Goal: Task Accomplishment & Management: Complete application form

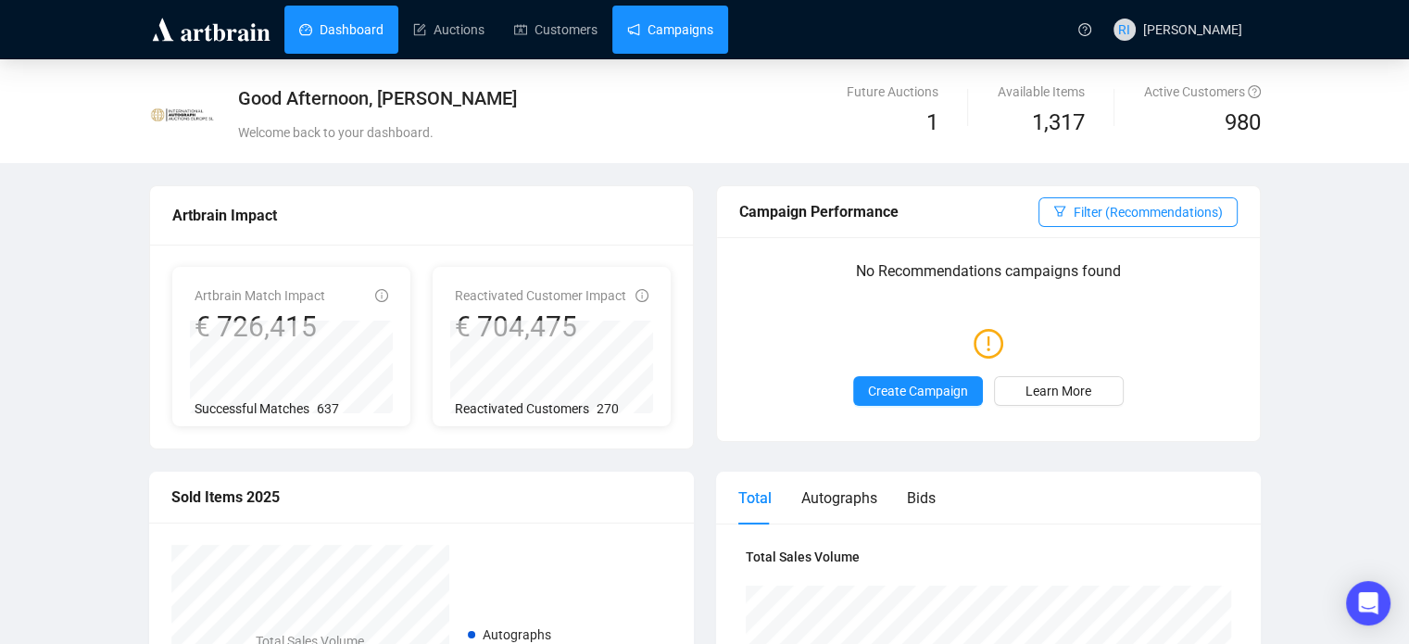
click at [672, 43] on link "Campaigns" at bounding box center [670, 30] width 86 height 48
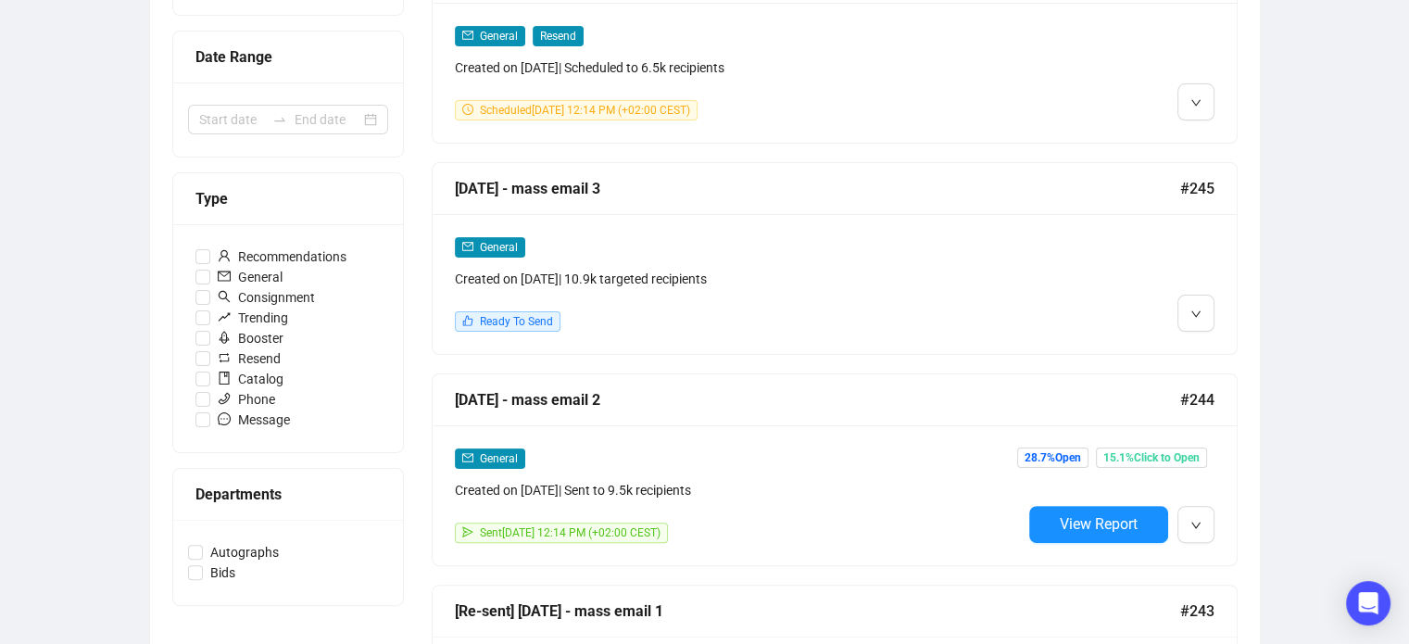
scroll to position [392, 0]
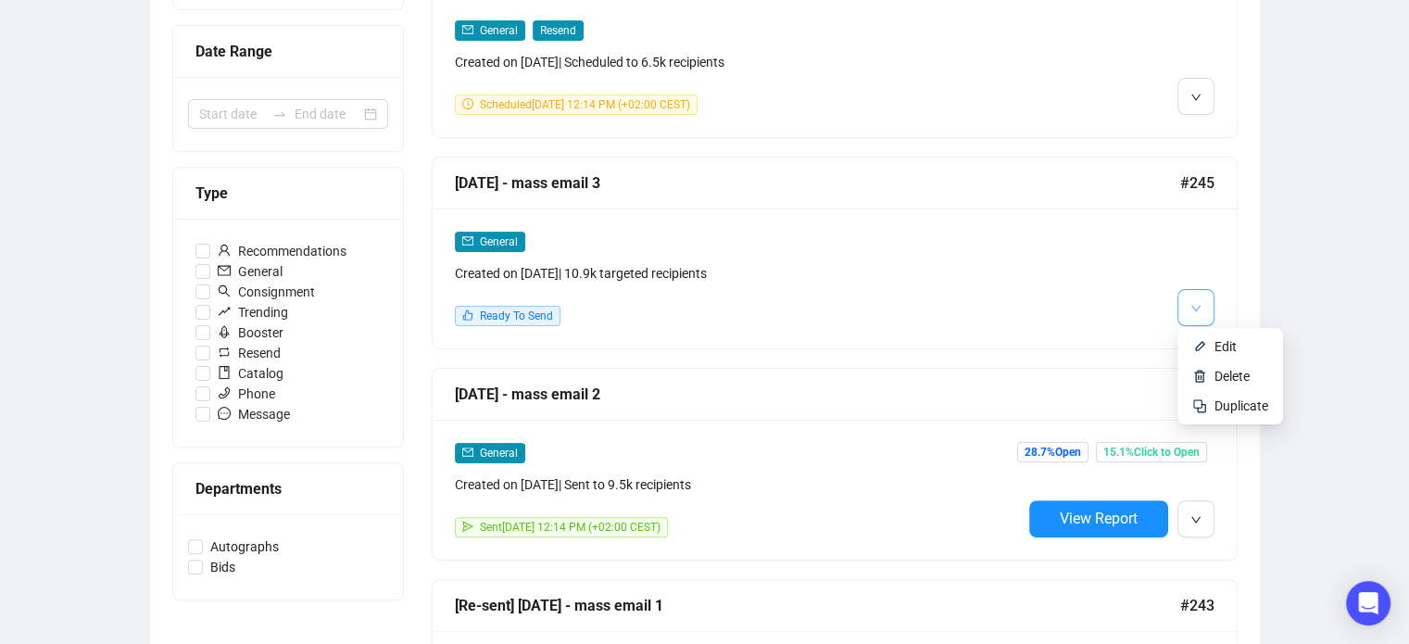
click at [1197, 310] on icon "down" at bounding box center [1195, 308] width 11 height 11
click at [1228, 351] on span "Edit" at bounding box center [1226, 346] width 22 height 15
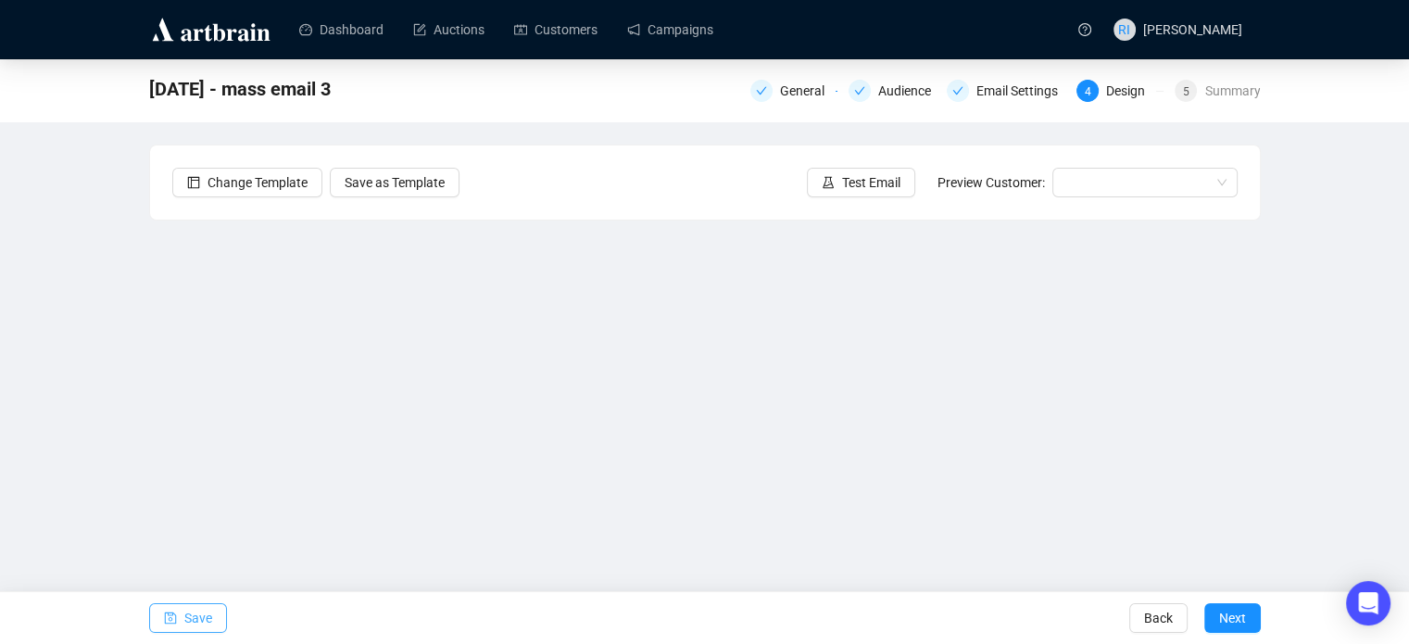
click at [179, 611] on button "Save" at bounding box center [188, 618] width 78 height 30
click at [134, 358] on div "[DATE] - mass email 3 General Audience Email Settings 4 Design 5 Summary Change…" at bounding box center [704, 371] width 1409 height 624
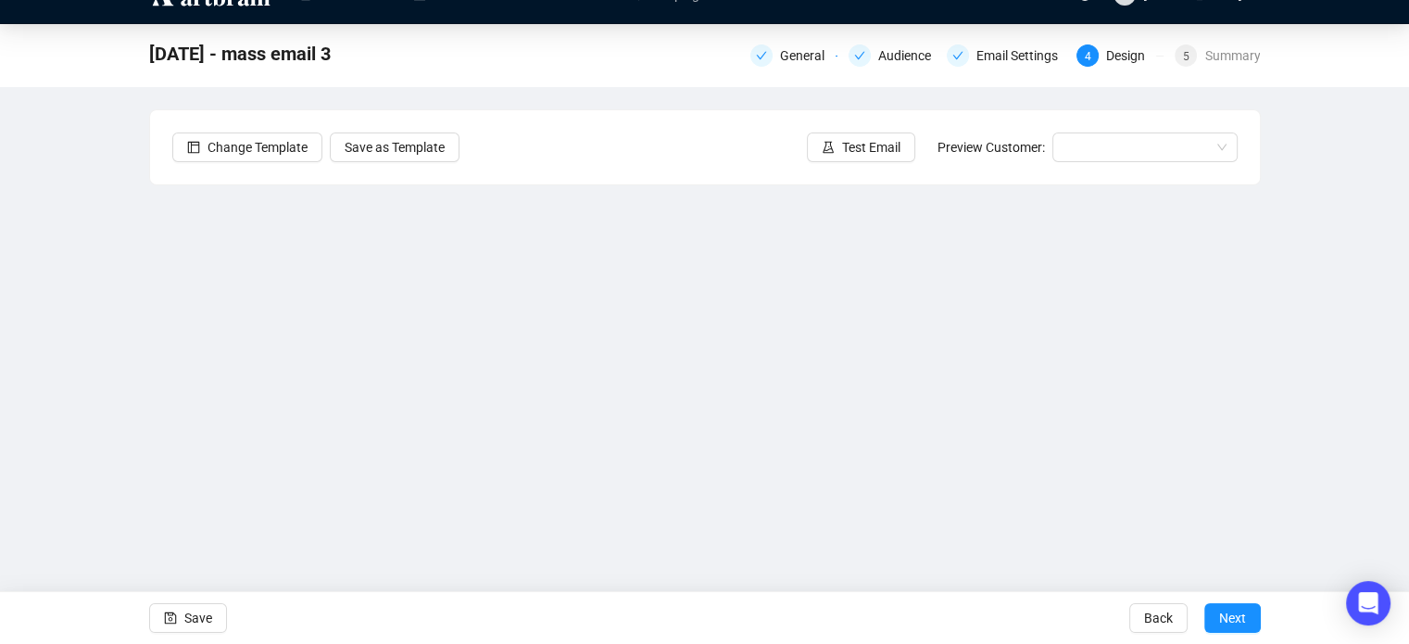
scroll to position [39, 0]
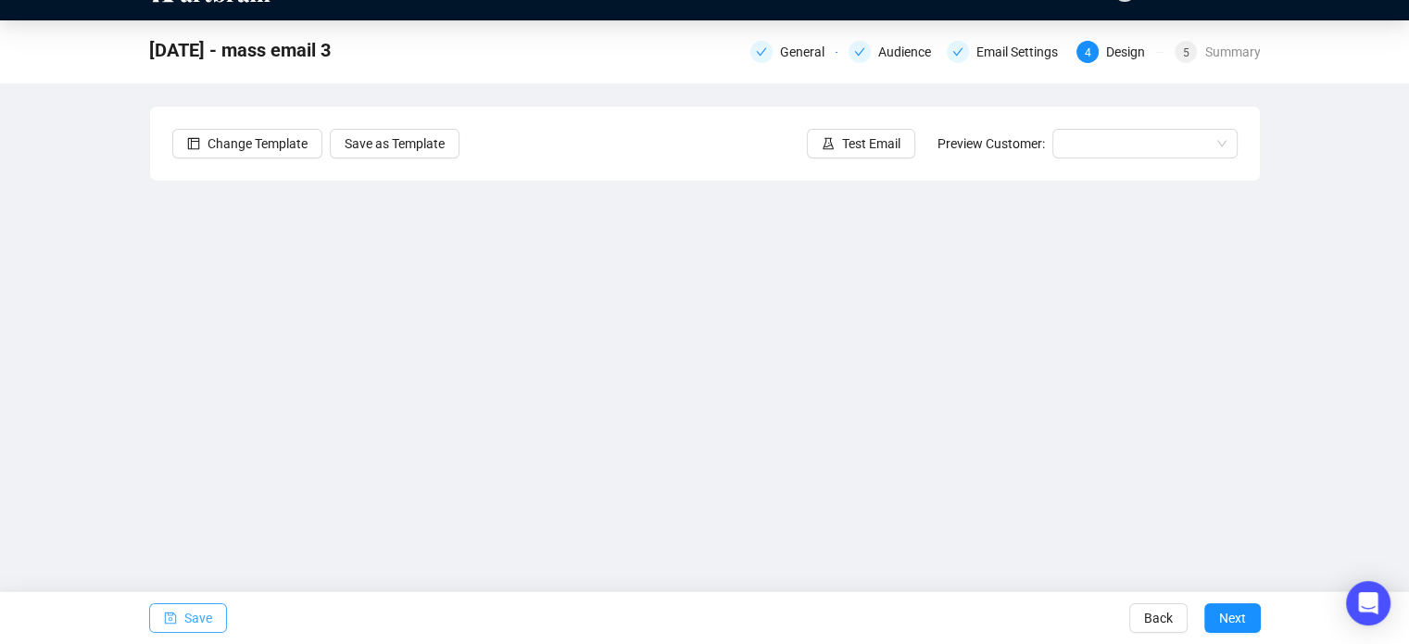
click at [182, 618] on button "Save" at bounding box center [188, 618] width 78 height 30
click at [55, 292] on div "[DATE] - mass email 3 General Audience Email Settings 4 Design 5 Summary Change…" at bounding box center [704, 332] width 1409 height 624
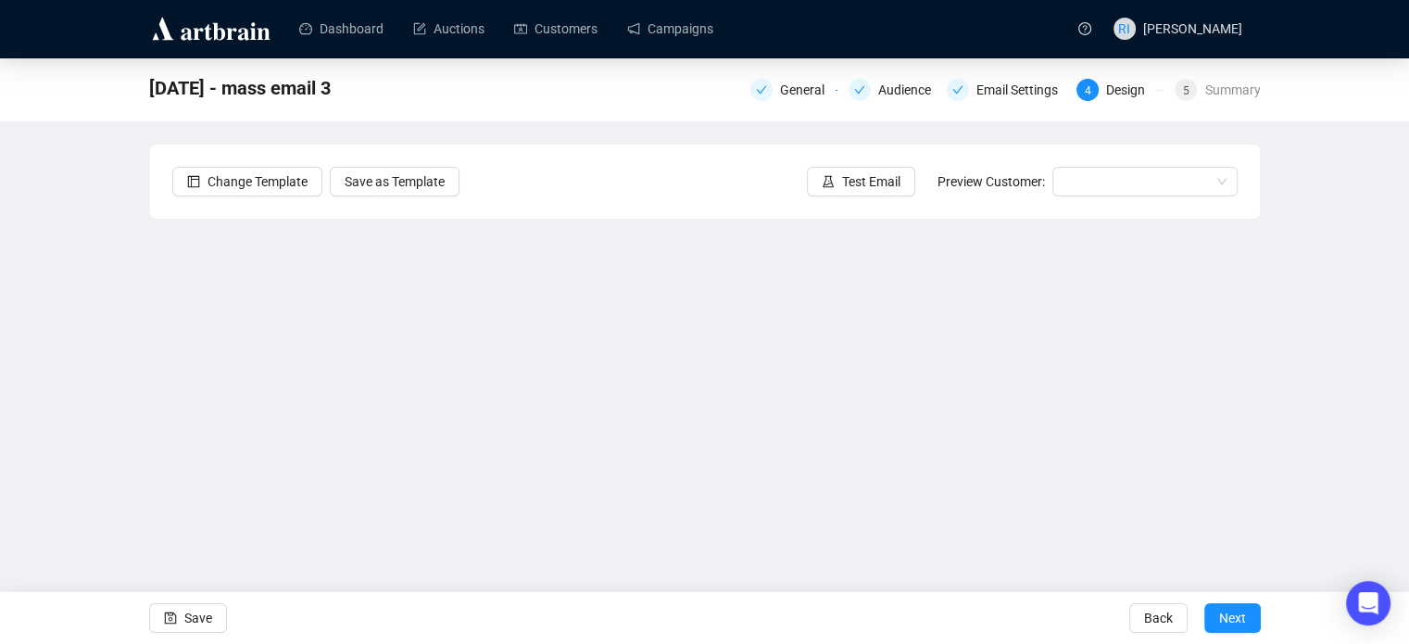
scroll to position [0, 0]
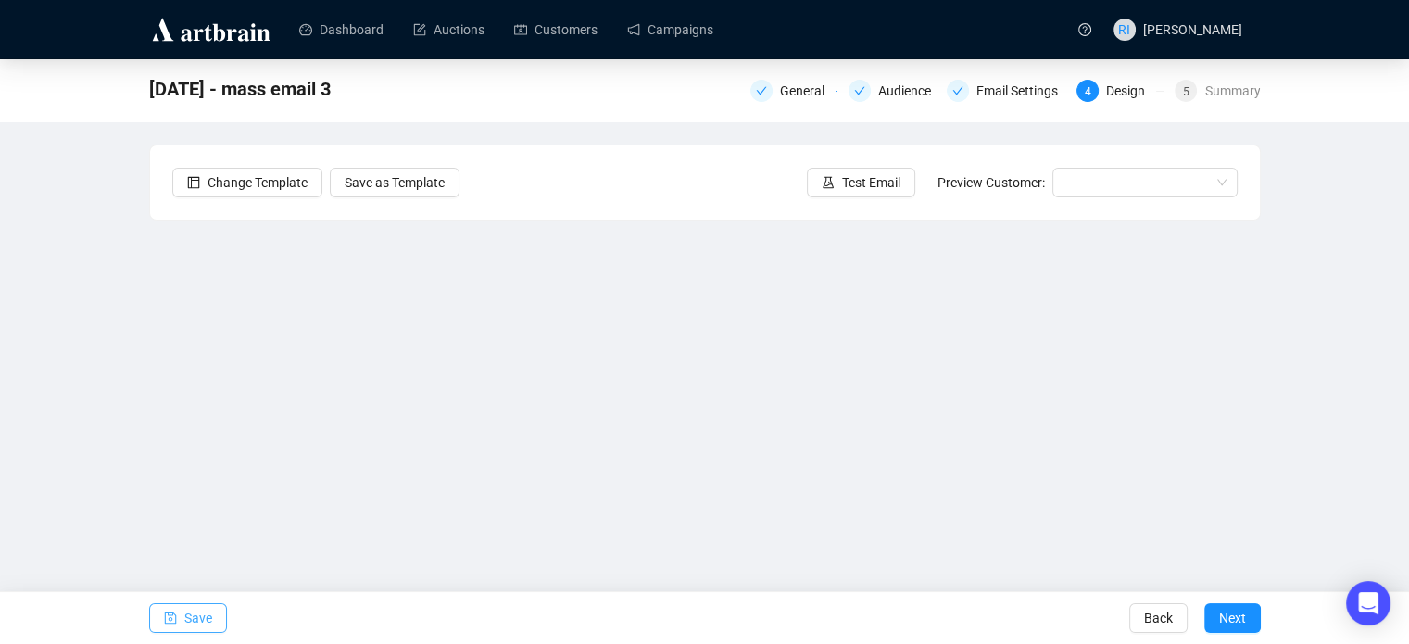
click at [210, 611] on button "Save" at bounding box center [188, 618] width 78 height 30
click at [189, 617] on span "Save" at bounding box center [198, 618] width 28 height 52
click at [170, 617] on icon "save" at bounding box center [170, 617] width 13 height 13
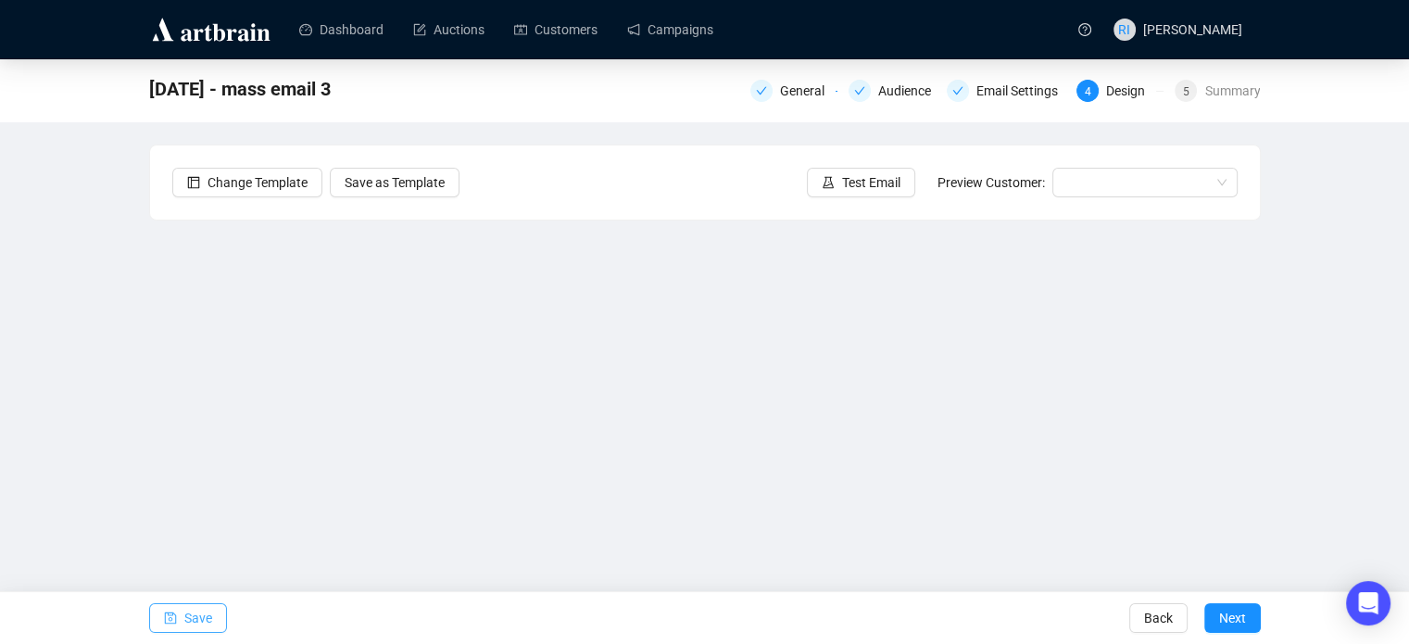
scroll to position [25, 0]
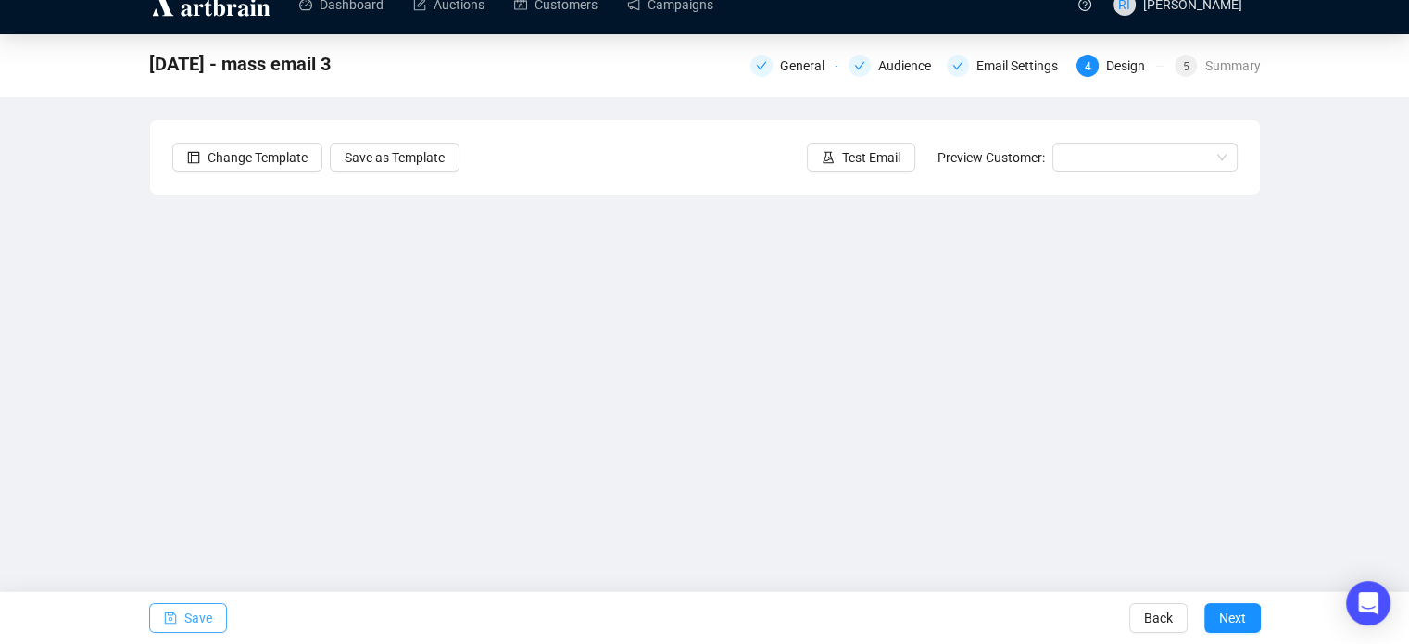
click at [200, 622] on span "Save" at bounding box center [198, 618] width 28 height 52
click at [219, 619] on button "Save" at bounding box center [188, 618] width 78 height 30
click at [200, 618] on span "Save" at bounding box center [198, 618] width 28 height 52
click at [855, 150] on span "Test Email" at bounding box center [871, 157] width 58 height 20
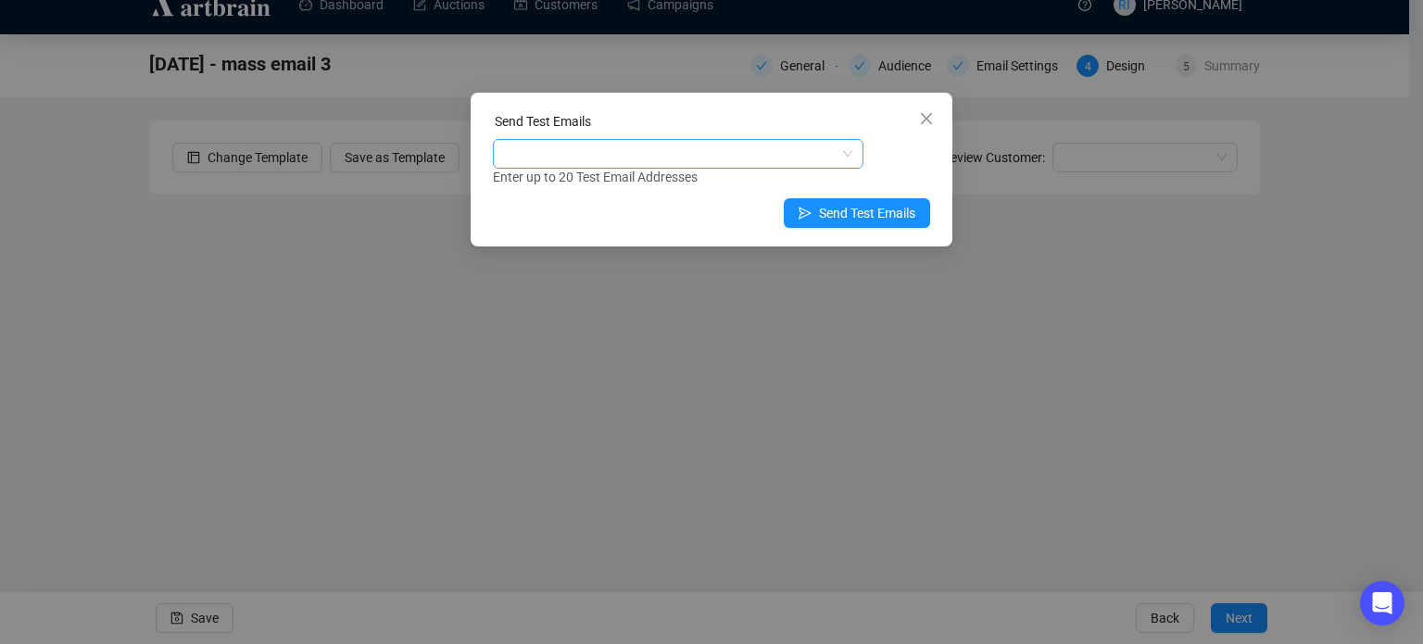
click at [501, 155] on div at bounding box center [500, 154] width 7 height 22
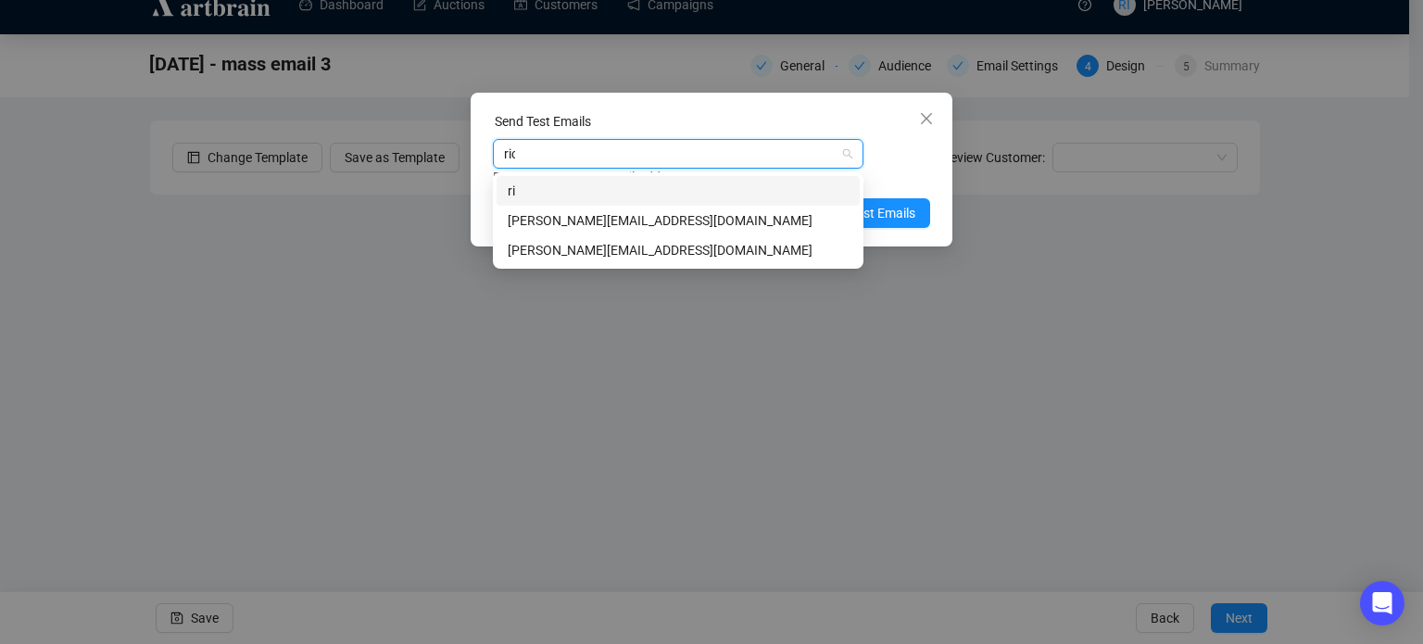
type input "rich"
click at [560, 247] on div "[PERSON_NAME][EMAIL_ADDRESS][DOMAIN_NAME]" at bounding box center [678, 250] width 341 height 20
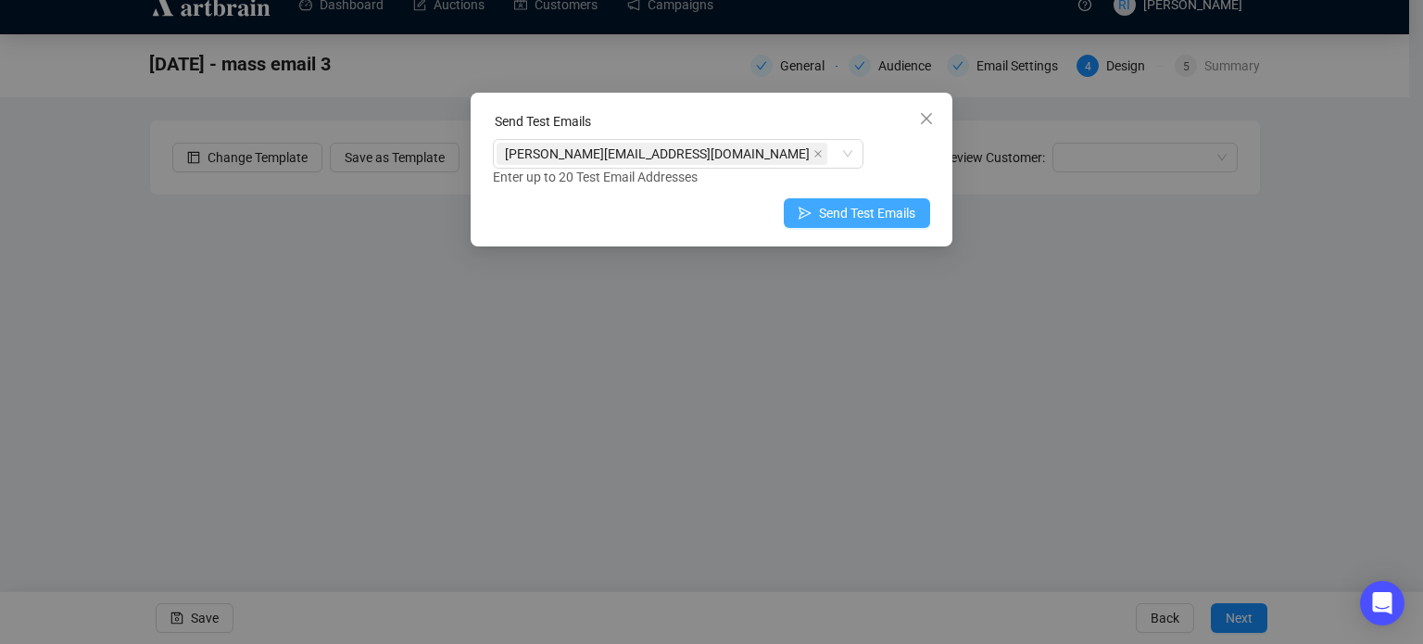
click at [918, 218] on button "Send Test Emails" at bounding box center [857, 213] width 146 height 30
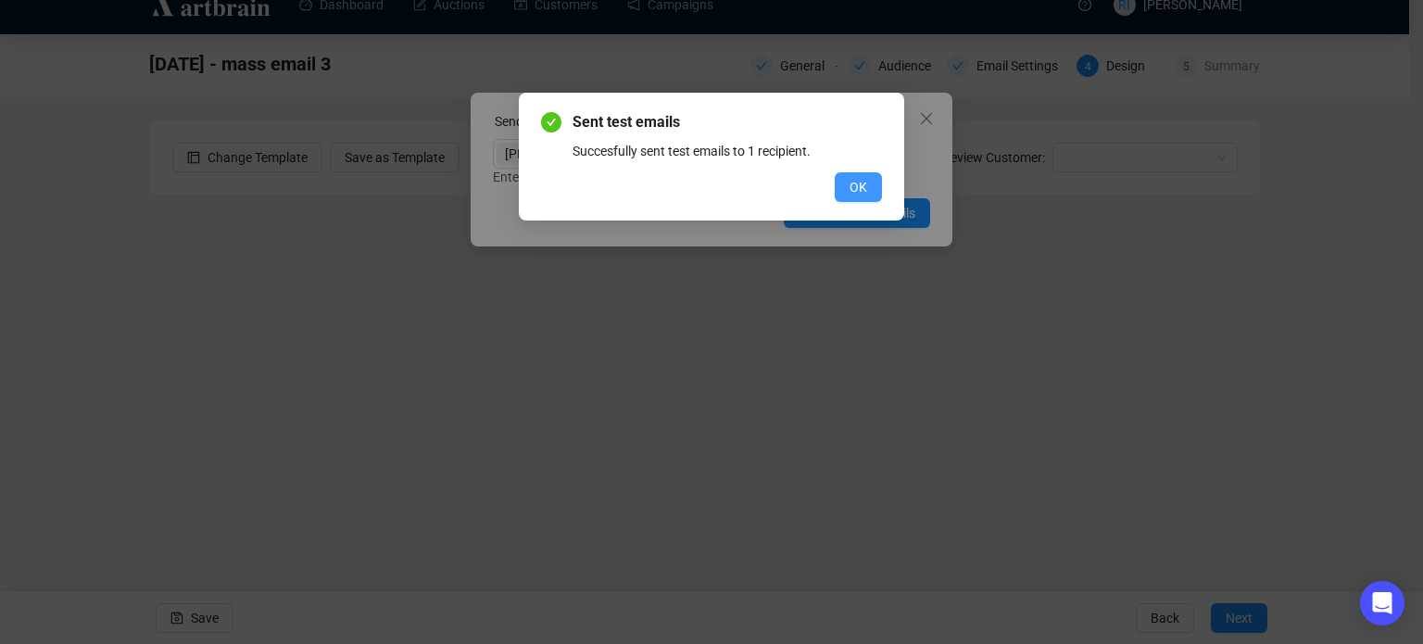
click at [863, 191] on span "OK" at bounding box center [859, 187] width 18 height 20
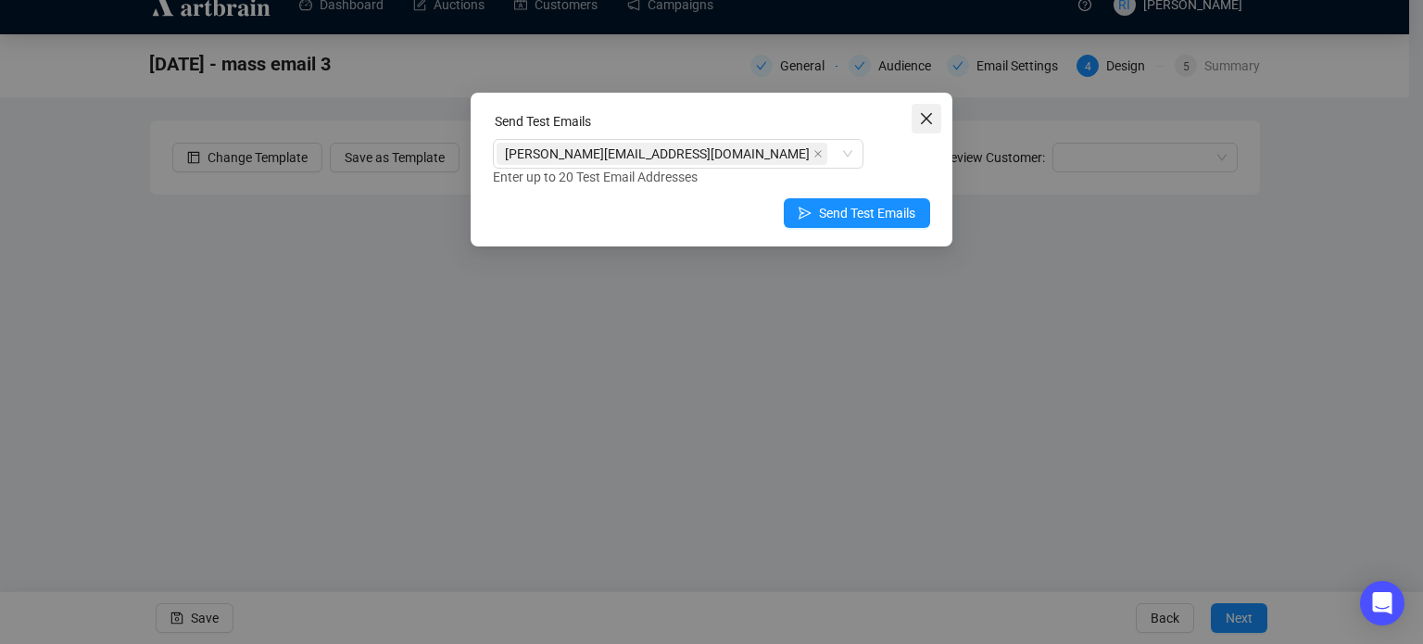
click at [931, 116] on icon "close" at bounding box center [926, 118] width 15 height 15
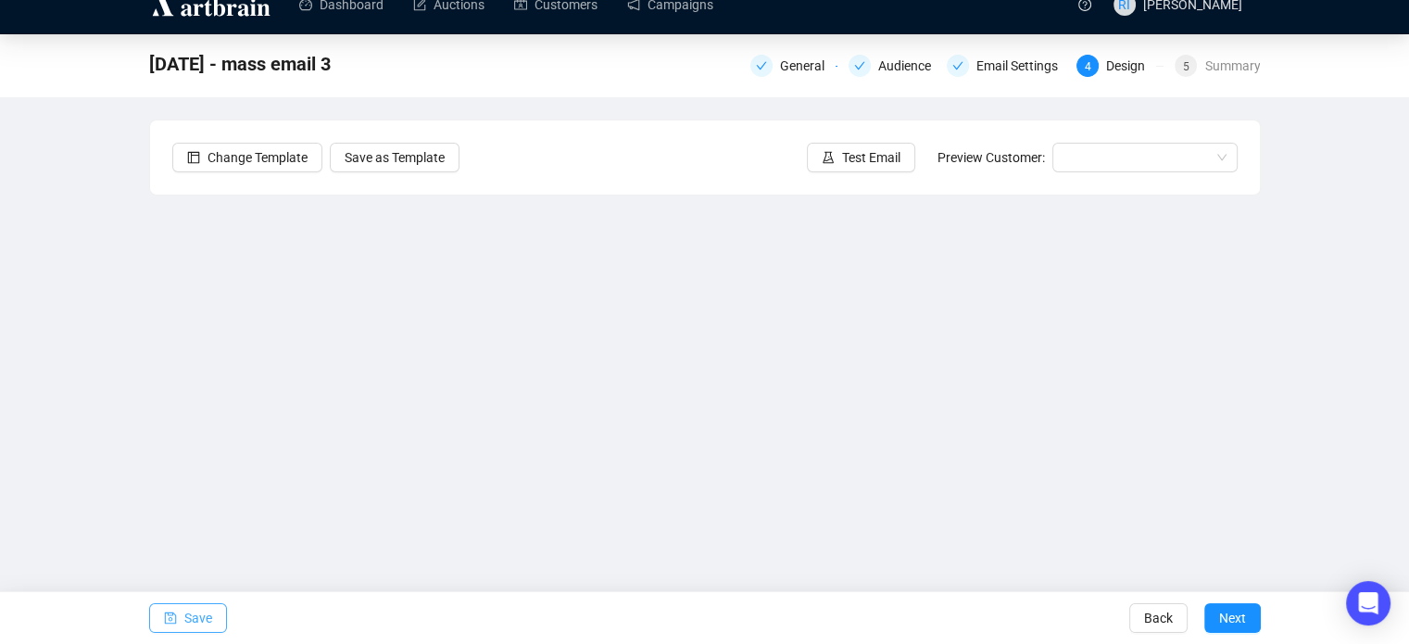
click at [214, 614] on button "Save" at bounding box center [188, 618] width 78 height 30
click at [849, 160] on span "Test Email" at bounding box center [871, 157] width 58 height 20
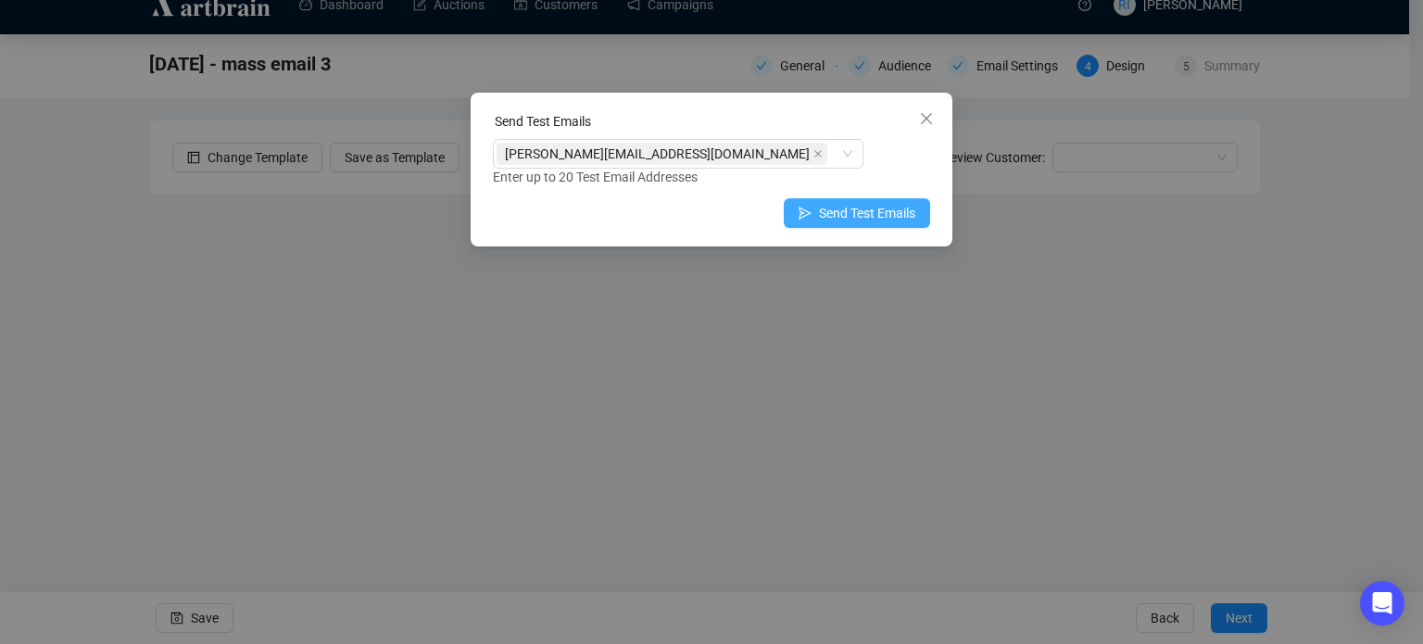
click at [837, 217] on span "Send Test Emails" at bounding box center [867, 213] width 96 height 20
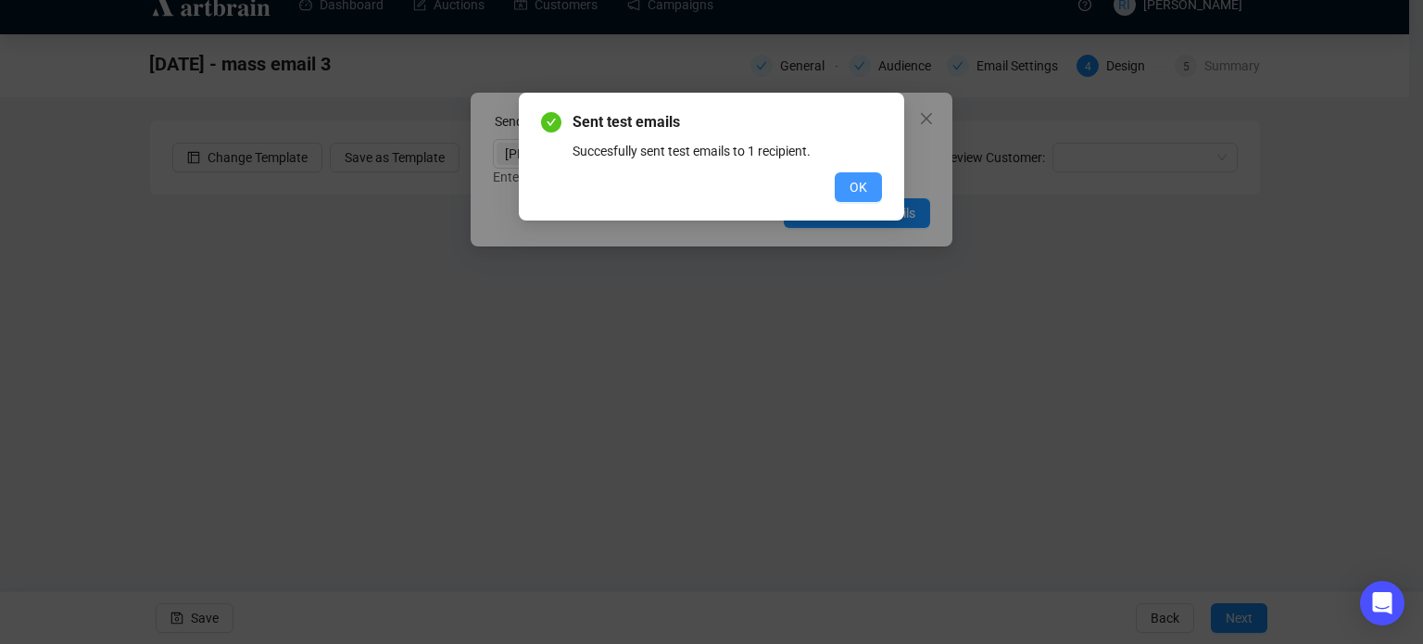
click at [854, 195] on span "OK" at bounding box center [859, 187] width 18 height 20
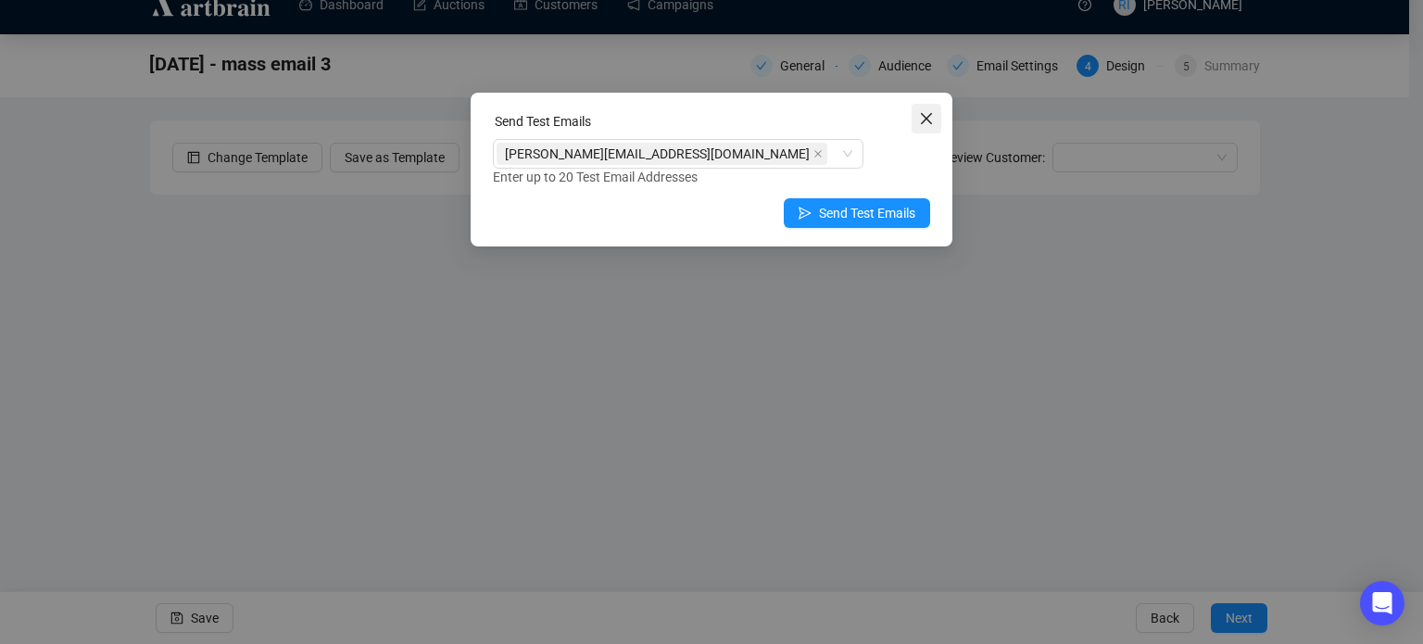
click at [929, 110] on button "Close" at bounding box center [927, 119] width 30 height 30
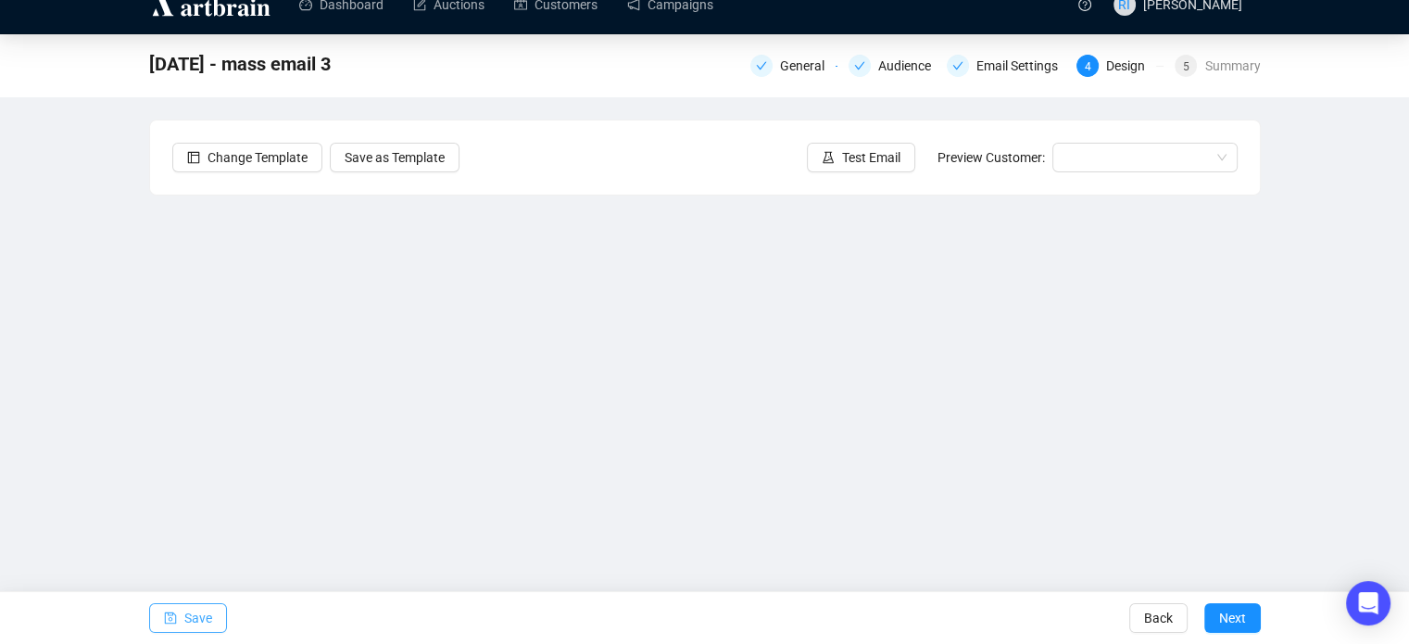
click at [184, 627] on span "Save" at bounding box center [198, 618] width 28 height 52
click at [46, 379] on div "[DATE] - mass email 3 General Audience Email Settings 4 Design 5 Summary Change…" at bounding box center [704, 346] width 1409 height 624
click at [867, 159] on span "Test Email" at bounding box center [871, 157] width 58 height 20
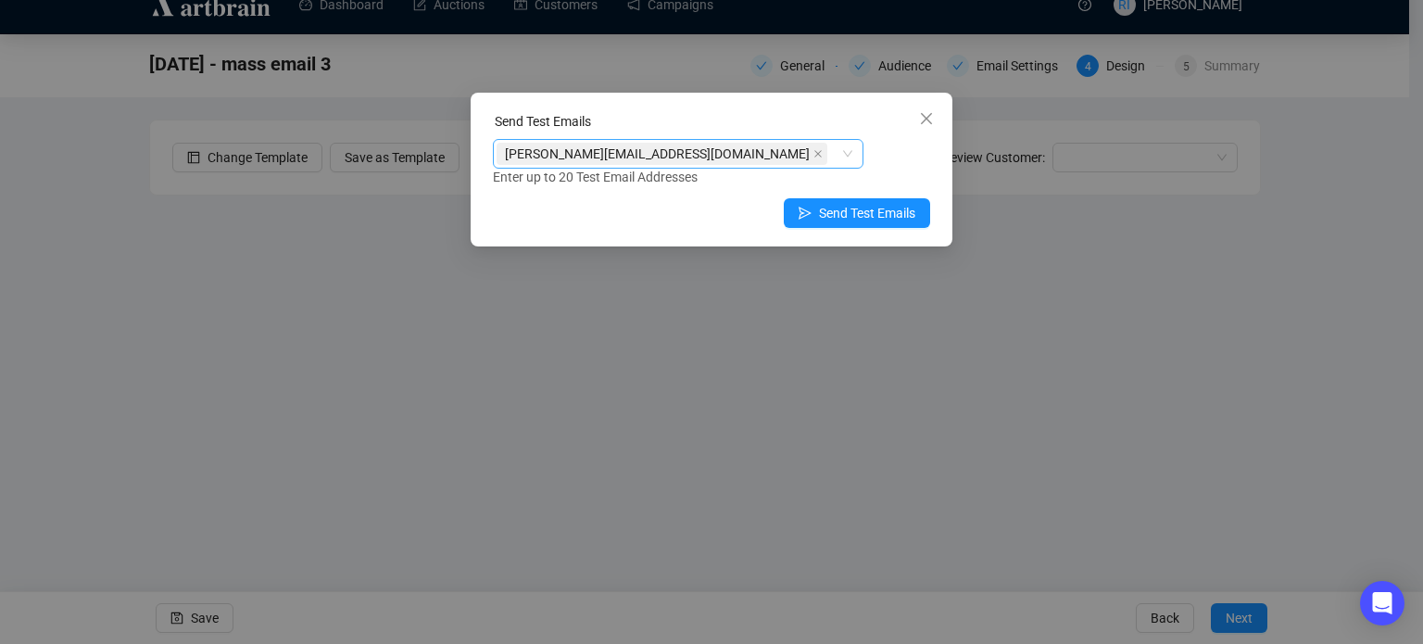
click at [694, 151] on span "[PERSON_NAME][EMAIL_ADDRESS][DOMAIN_NAME]" at bounding box center [662, 154] width 331 height 22
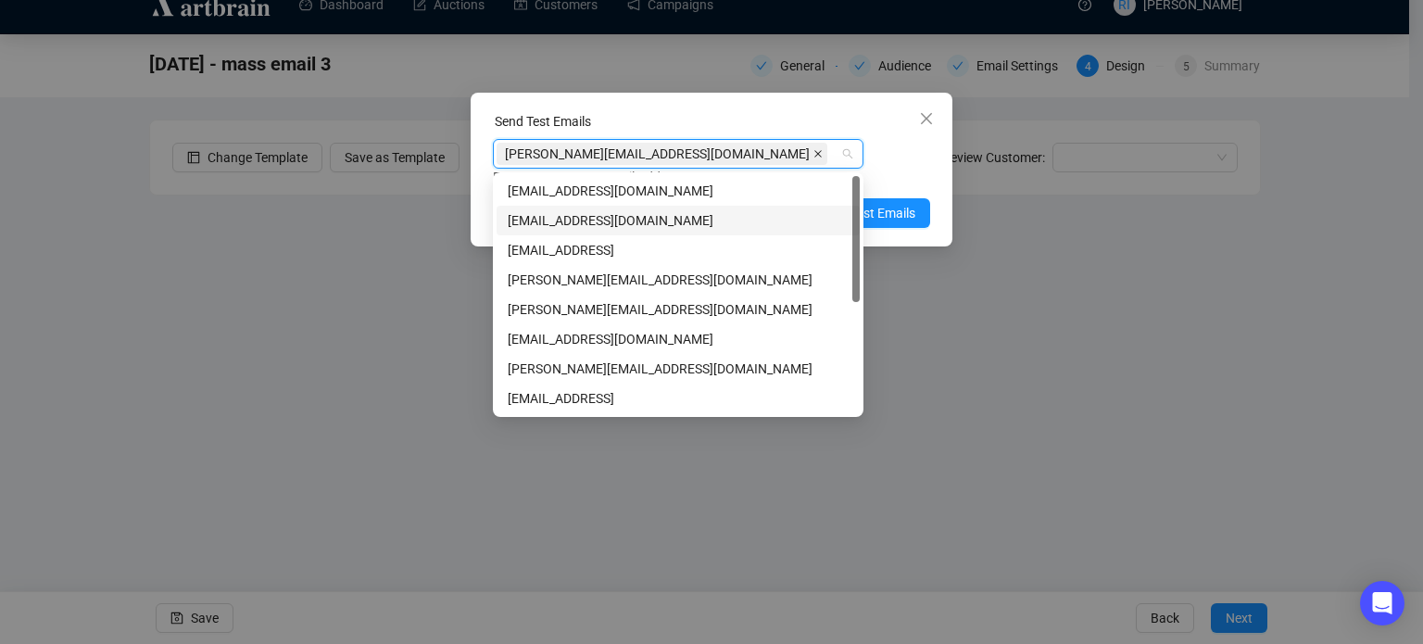
click at [813, 151] on icon "close" at bounding box center [817, 153] width 9 height 9
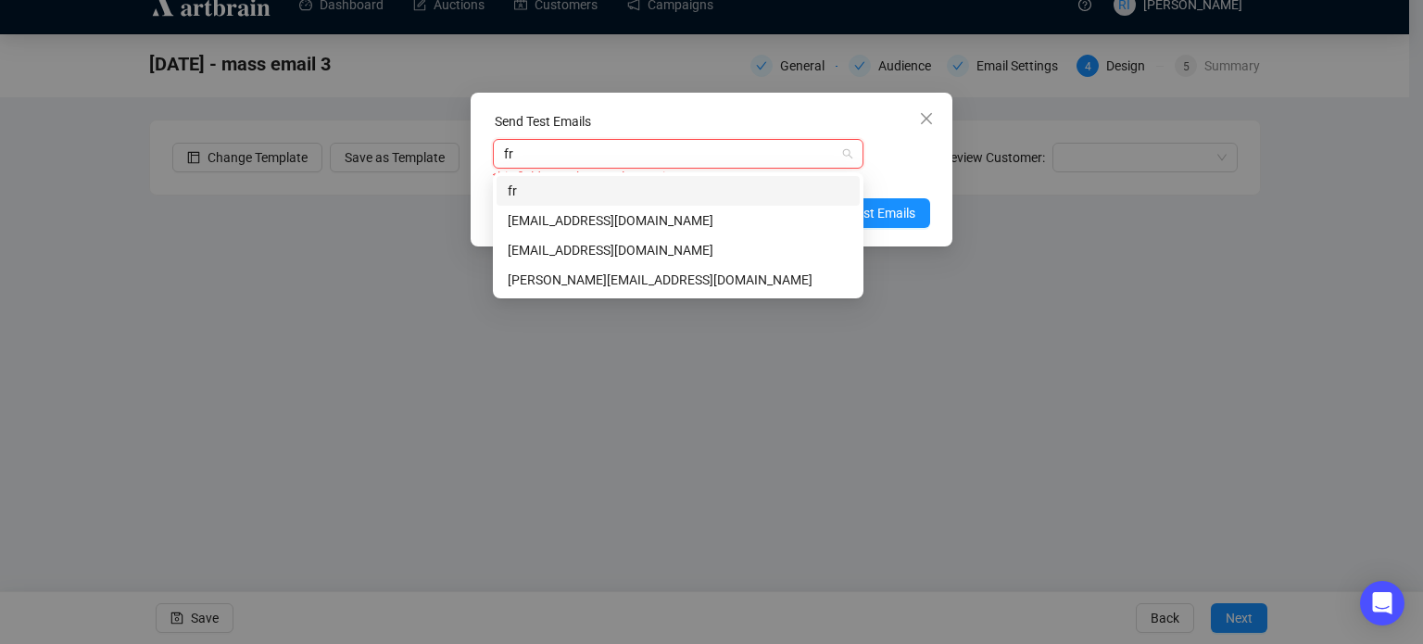
type input "fra"
click at [637, 253] on div "[EMAIL_ADDRESS][DOMAIN_NAME]" at bounding box center [678, 250] width 341 height 20
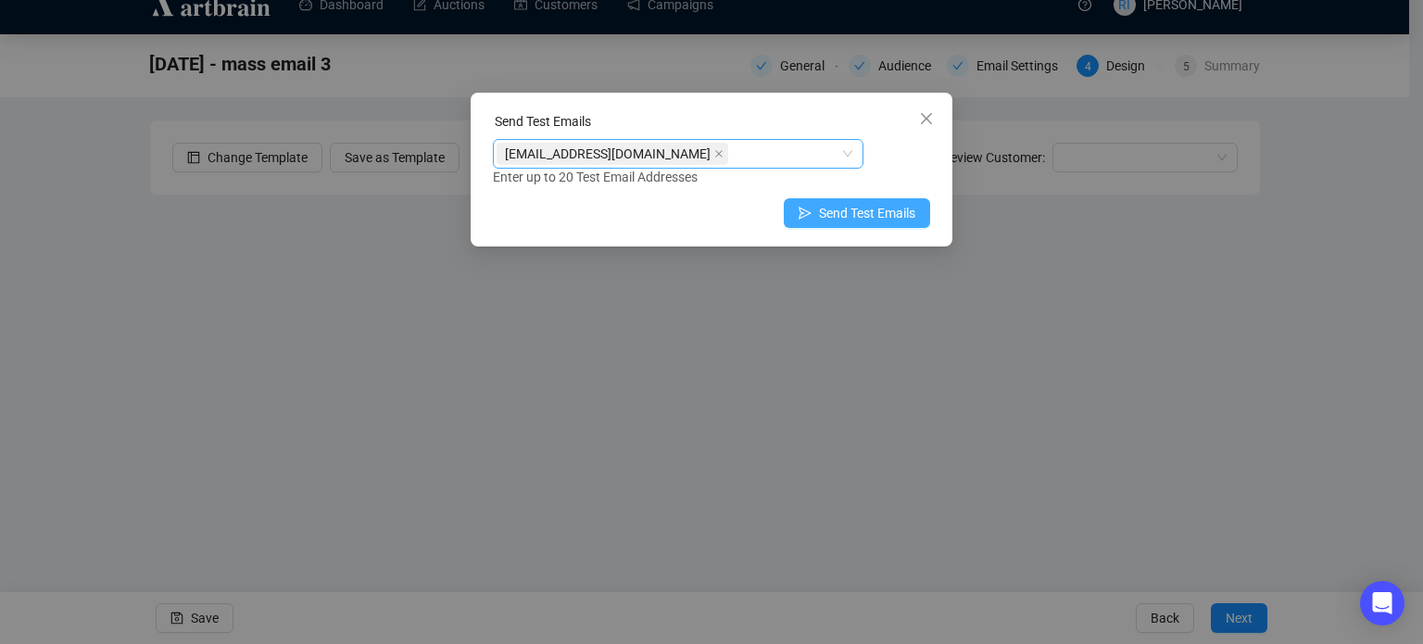
click at [913, 215] on span "Send Test Emails" at bounding box center [867, 213] width 96 height 20
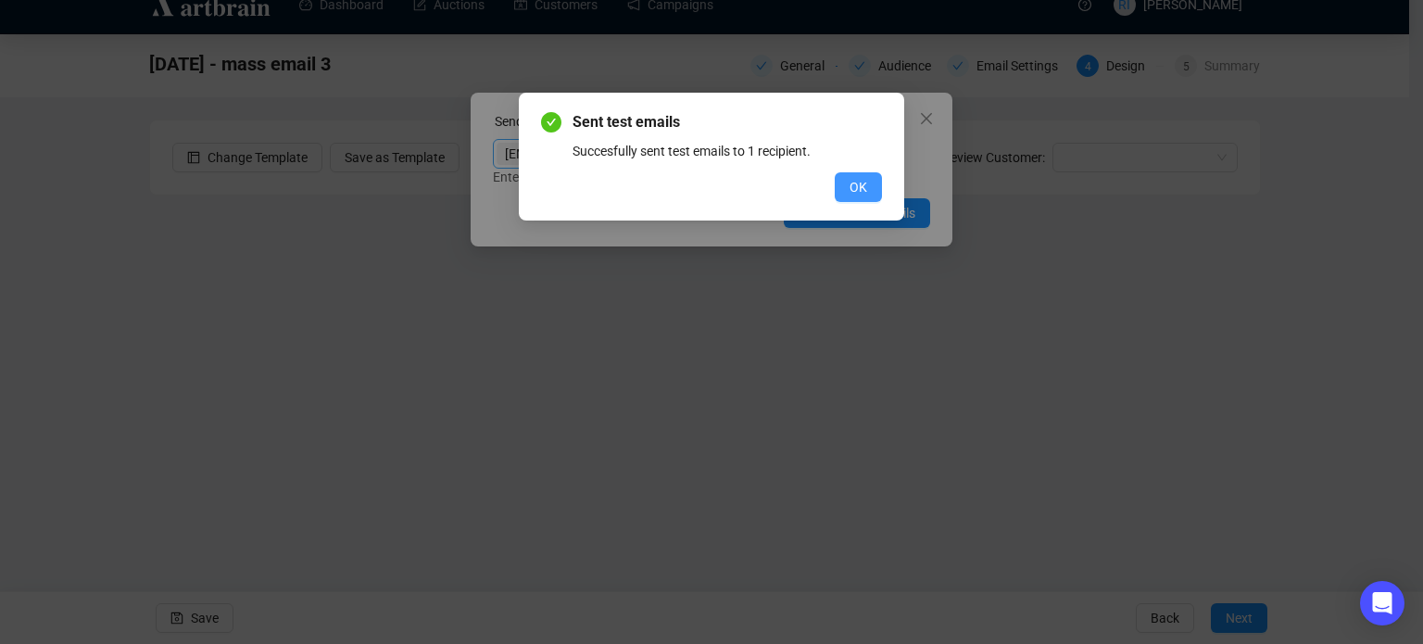
click at [838, 186] on button "OK" at bounding box center [858, 187] width 47 height 30
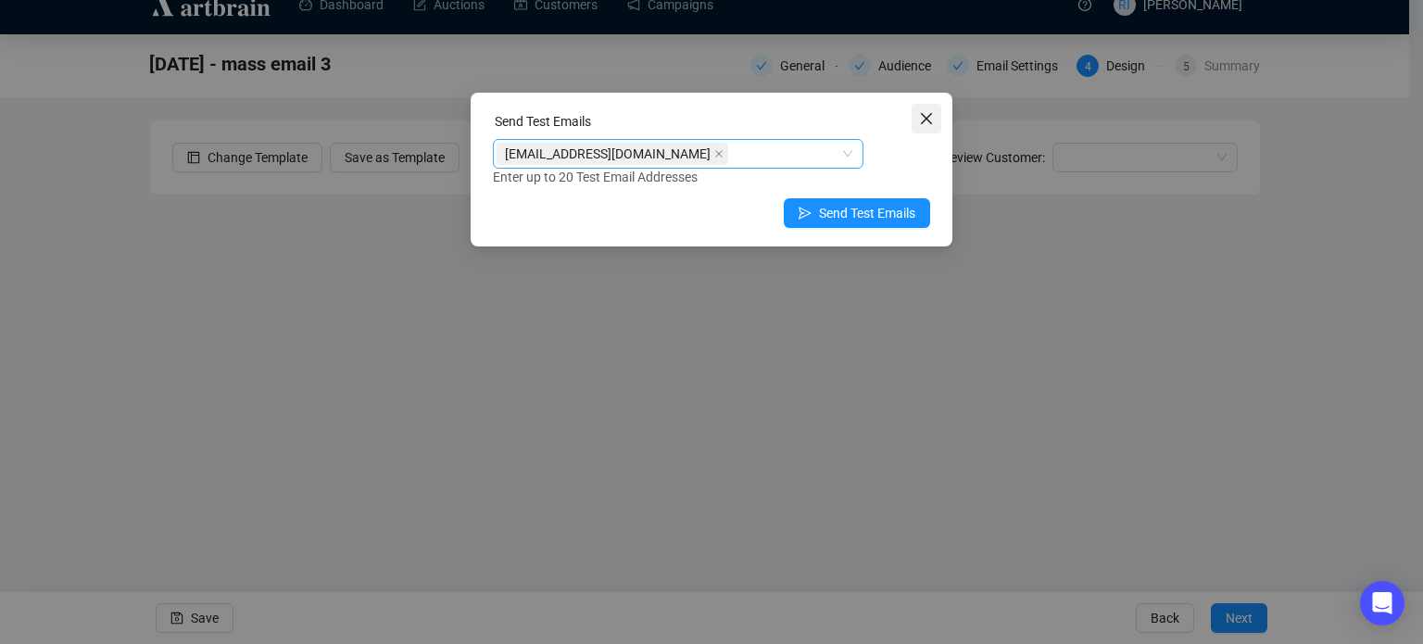
click at [926, 117] on icon "close" at bounding box center [926, 118] width 15 height 15
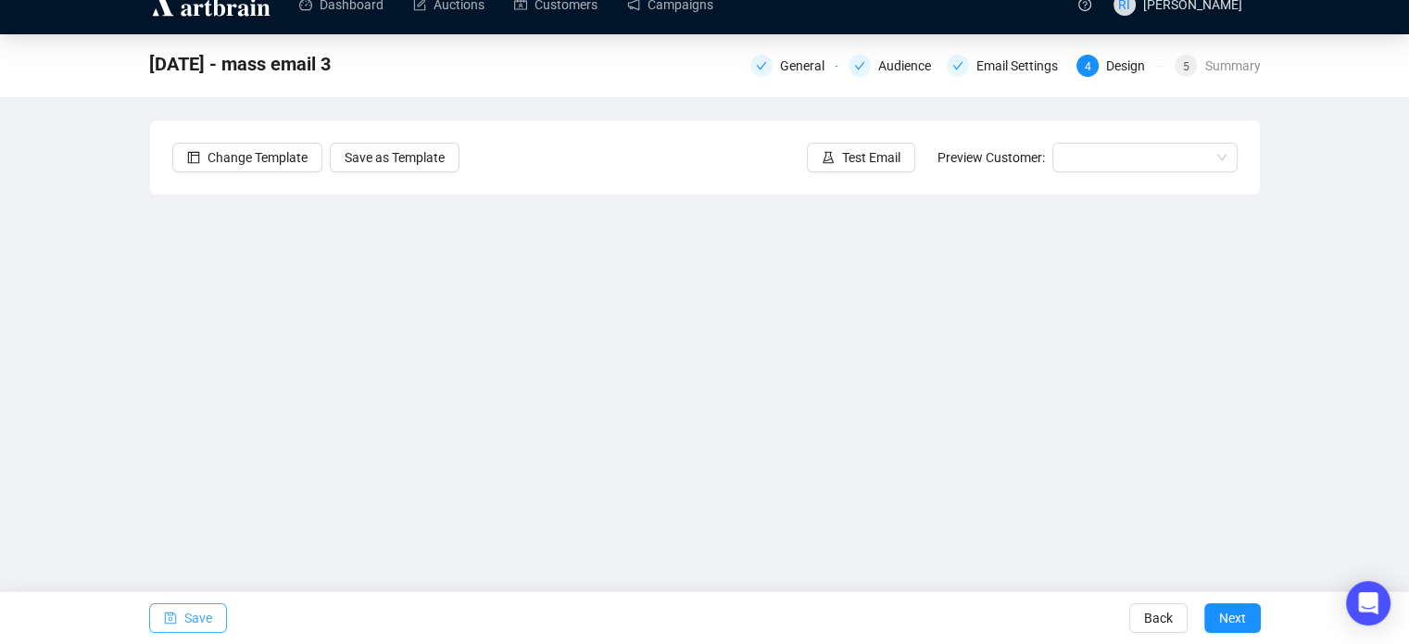
click at [191, 618] on span "Save" at bounding box center [198, 618] width 28 height 52
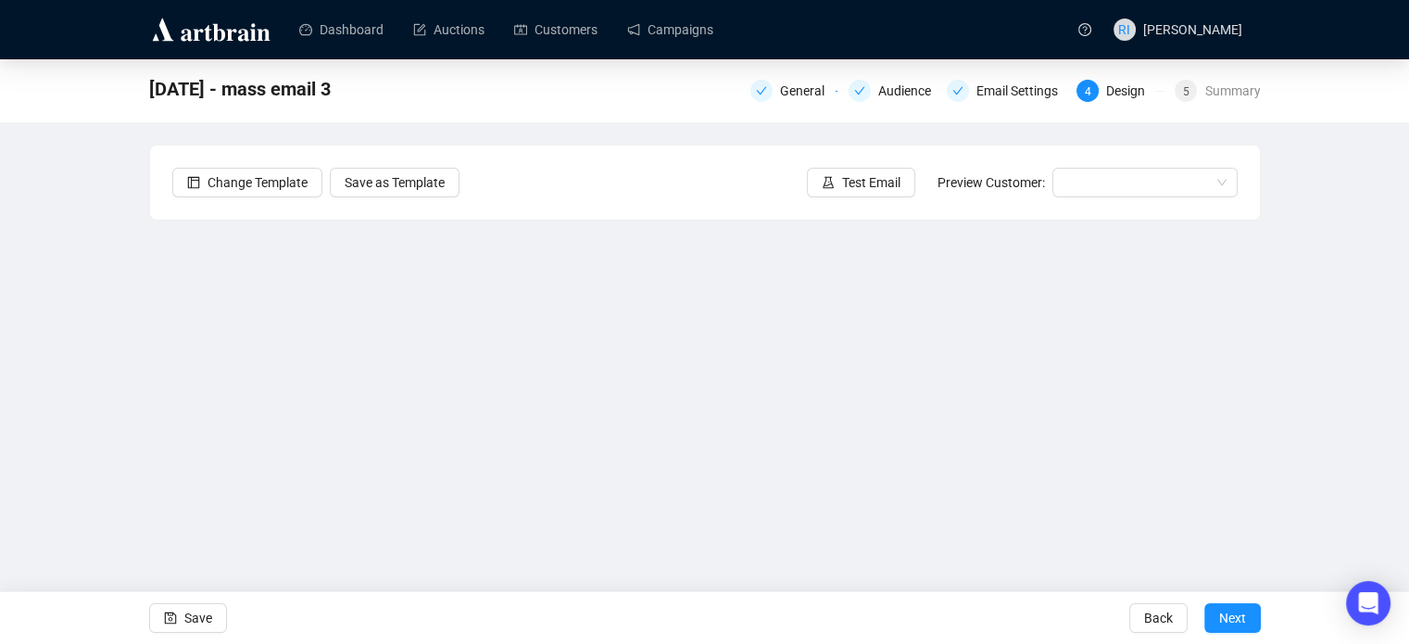
scroll to position [0, 0]
click at [682, 37] on link "Campaigns" at bounding box center [670, 30] width 86 height 48
